Goal: Information Seeking & Learning: Learn about a topic

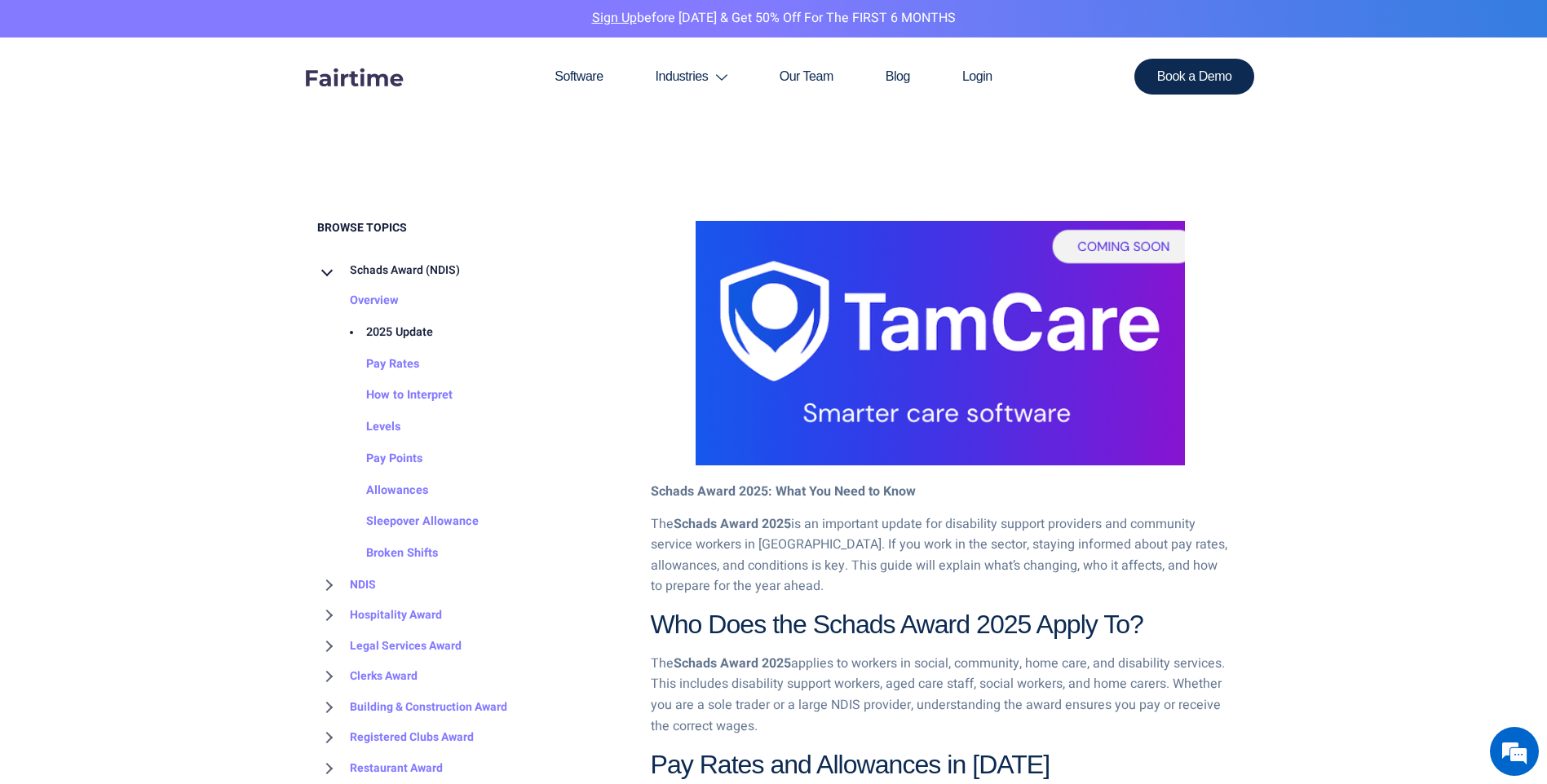
scroll to position [734, 0]
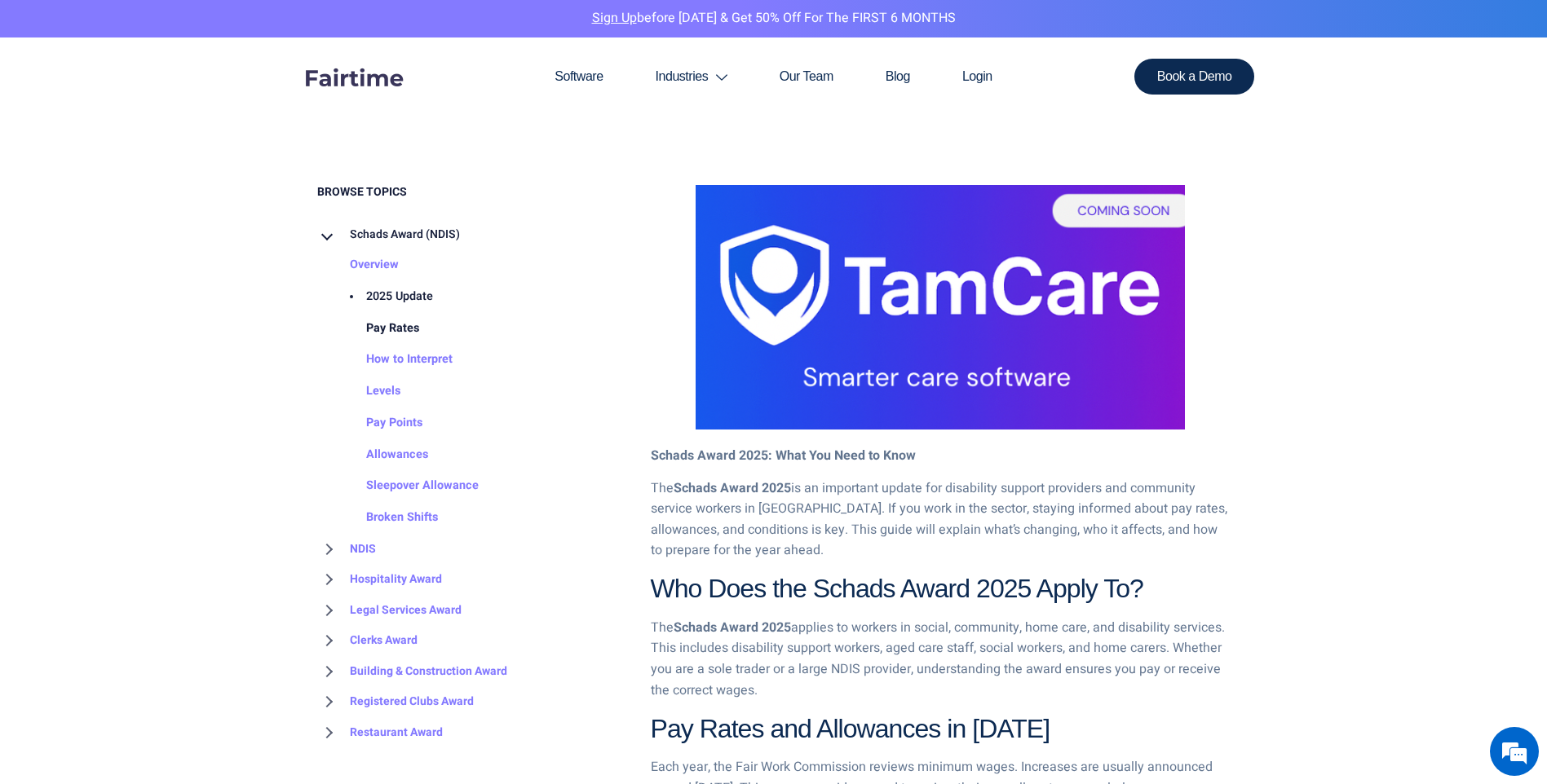
click at [396, 326] on link "Pay Rates" at bounding box center [377, 328] width 86 height 32
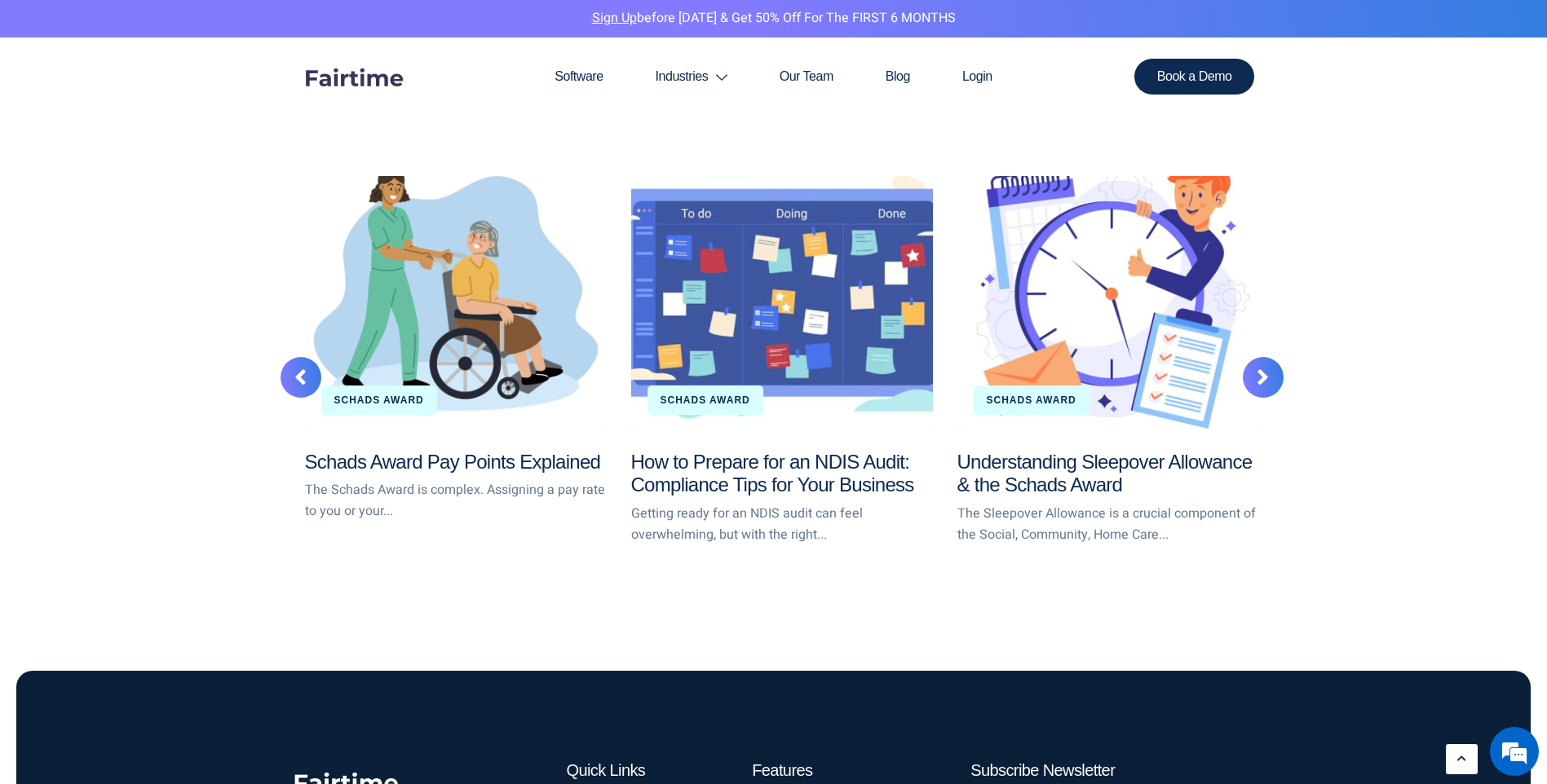
scroll to position [4637, 0]
